Goal: Transaction & Acquisition: Purchase product/service

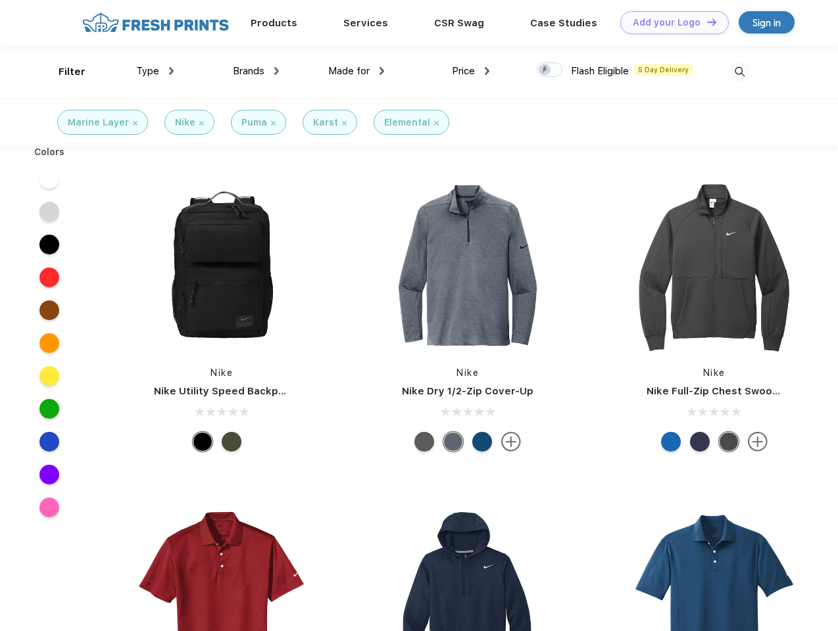
click at [669, 22] on link "Add your Logo Design Tool" at bounding box center [674, 22] width 108 height 23
click at [0, 0] on div "Design Tool" at bounding box center [0, 0] width 0 height 0
click at [705, 22] on link "Add your Logo Design Tool" at bounding box center [674, 22] width 108 height 23
click at [63, 72] on div "Filter" at bounding box center [72, 71] width 27 height 15
click at [155, 71] on span "Type" at bounding box center [147, 71] width 23 height 12
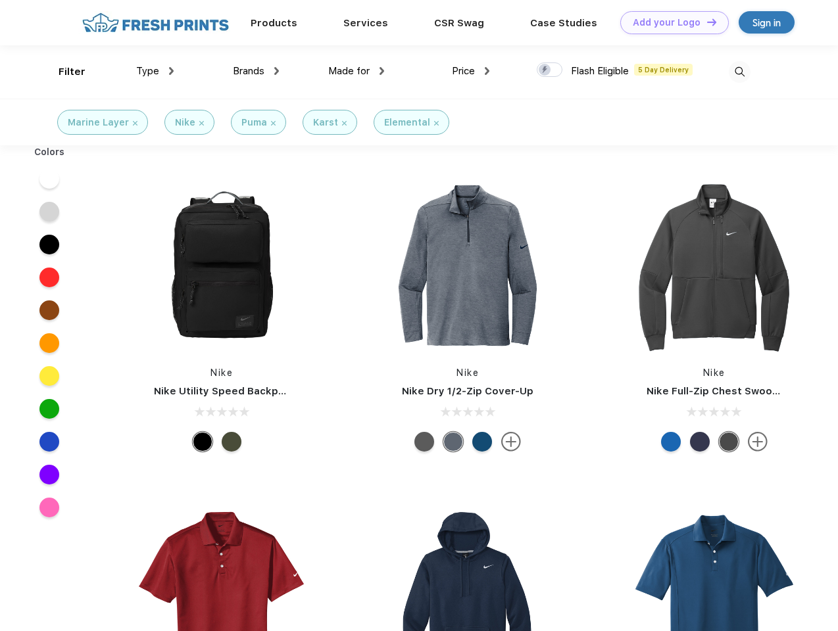
click at [256, 71] on span "Brands" at bounding box center [249, 71] width 32 height 12
click at [356, 71] on span "Made for" at bounding box center [348, 71] width 41 height 12
click at [471, 71] on span "Price" at bounding box center [463, 71] width 23 height 12
click at [550, 70] on div at bounding box center [550, 69] width 26 height 14
click at [545, 70] on input "checkbox" at bounding box center [541, 66] width 9 height 9
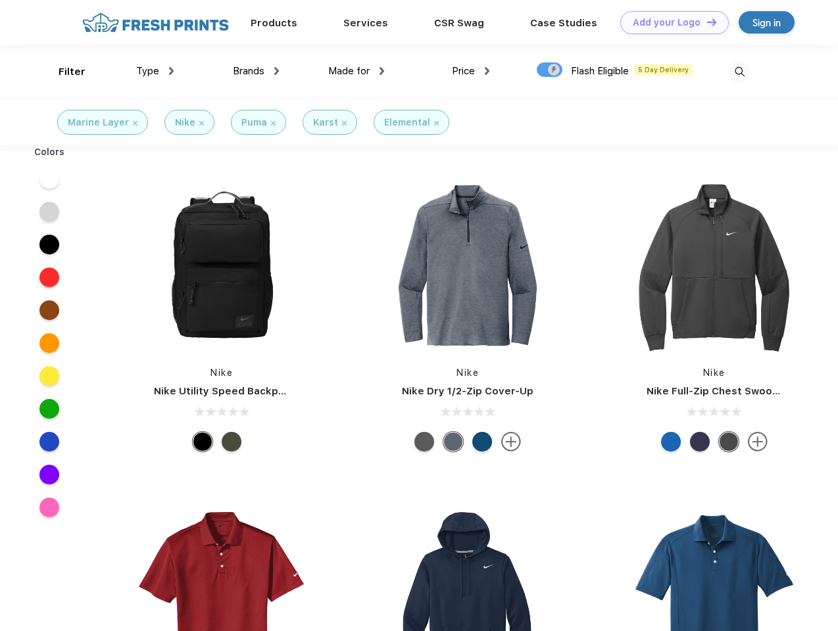
click at [739, 72] on img at bounding box center [740, 72] width 22 height 22
